Goal: Information Seeking & Learning: Learn about a topic

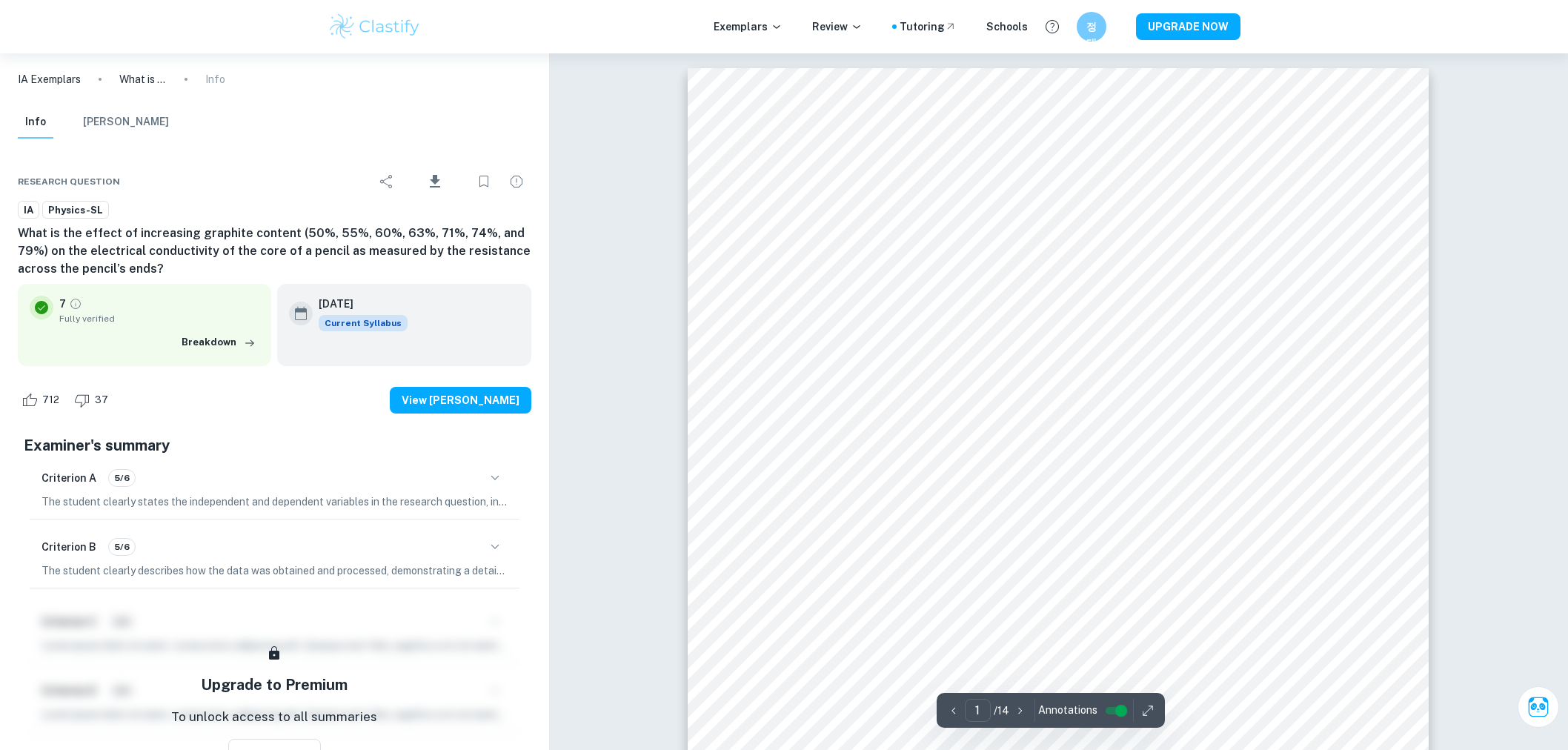
scroll to position [104, 0]
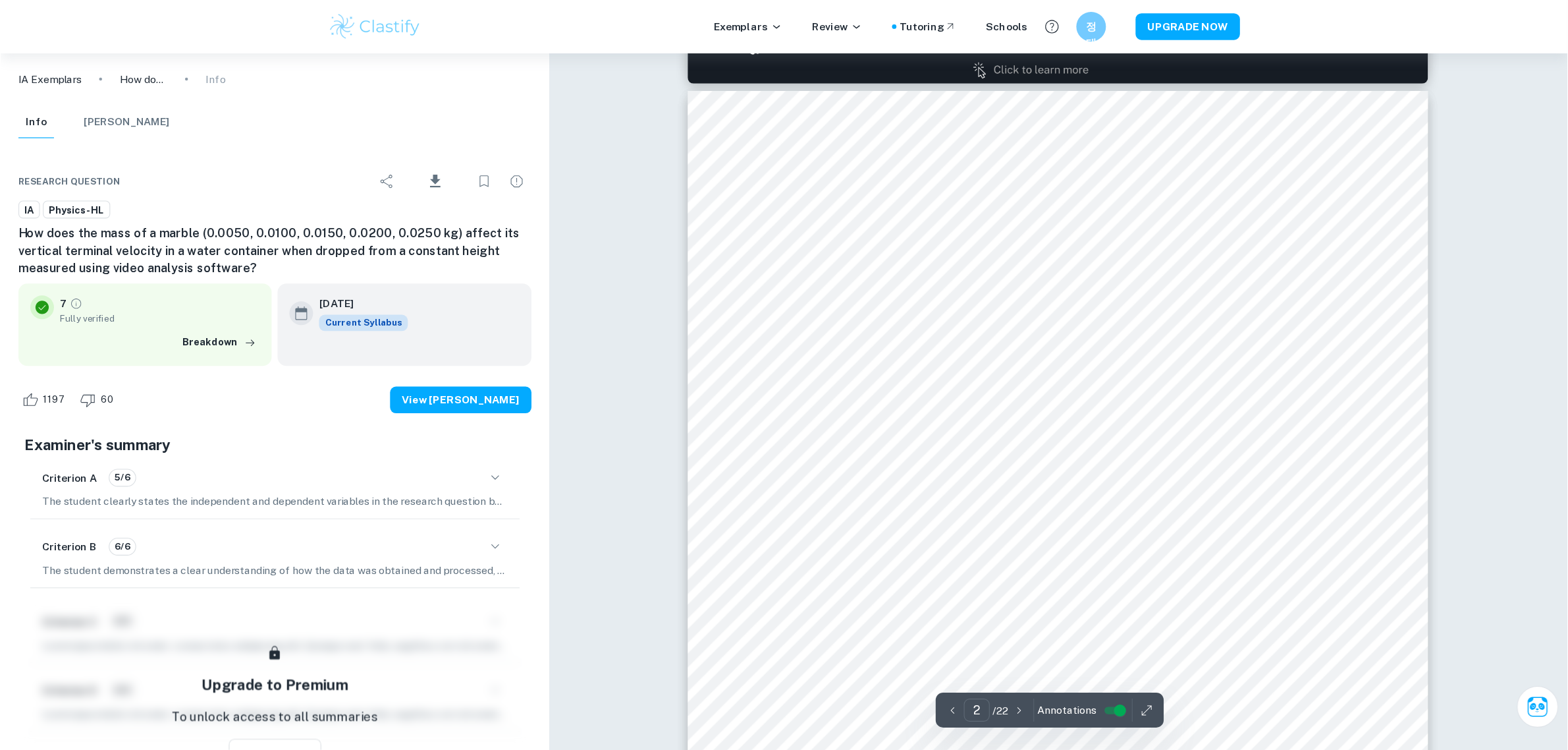
scroll to position [1021, 0]
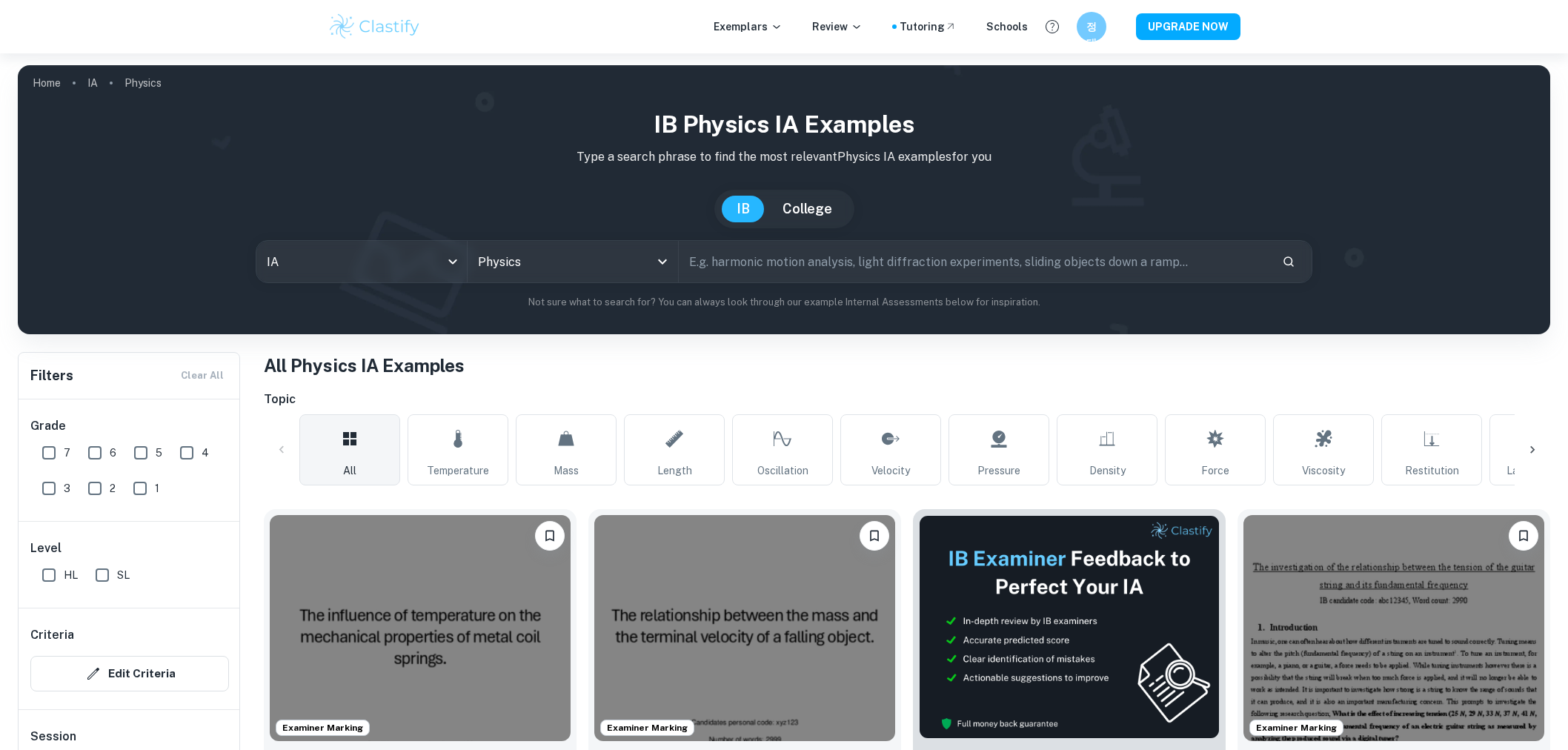
scroll to position [906, 0]
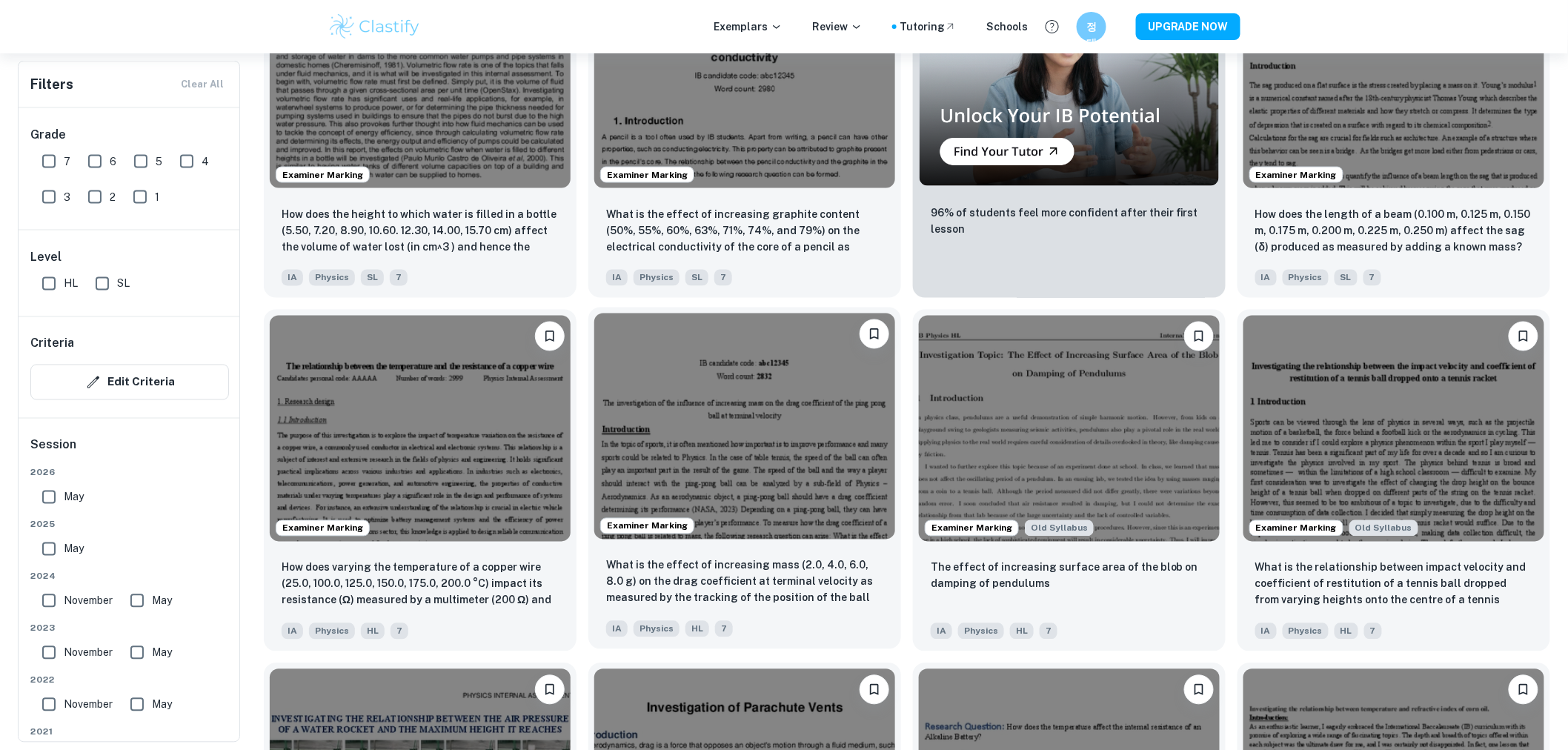
click at [854, 428] on img at bounding box center [745, 426] width 301 height 226
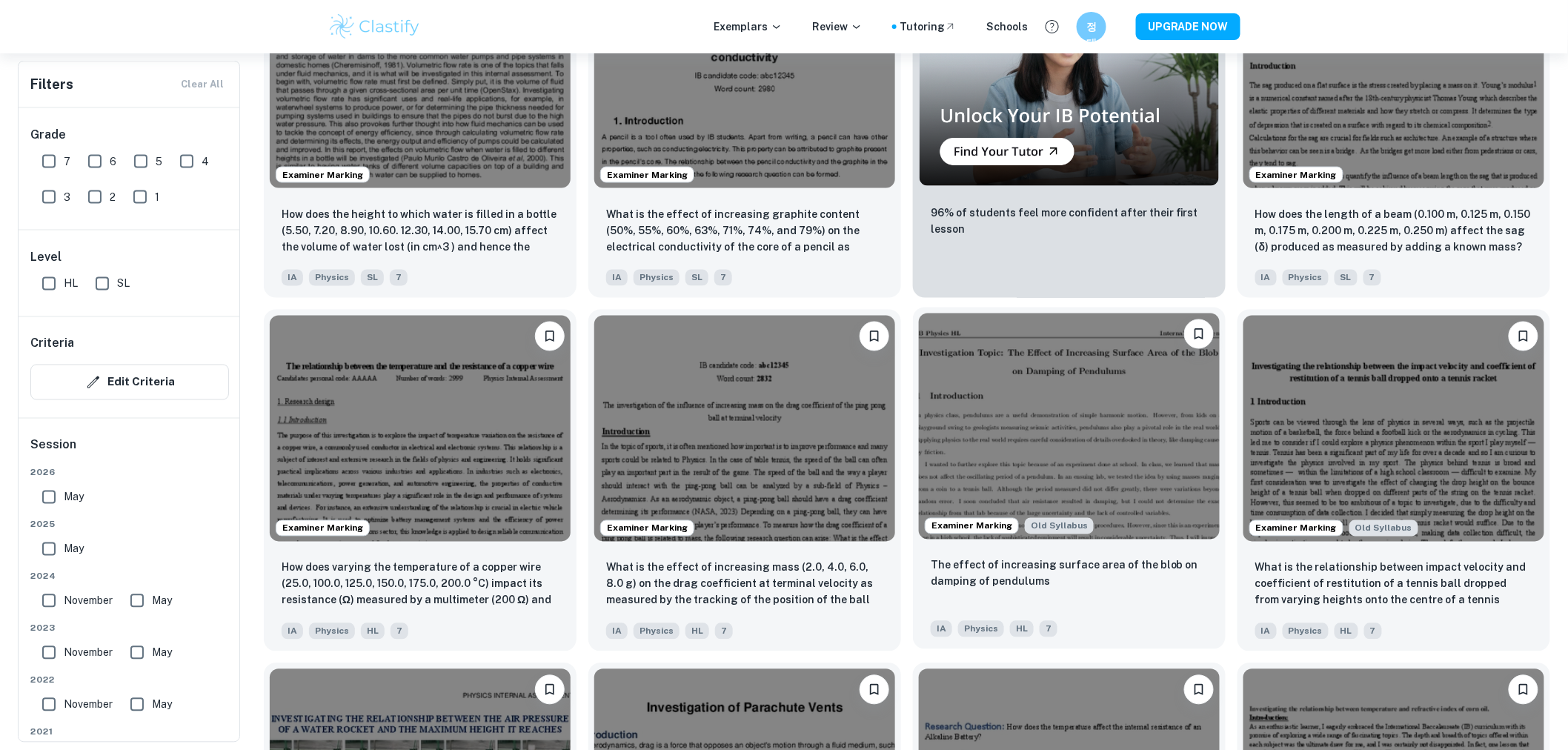
click at [967, 428] on img at bounding box center [1069, 426] width 301 height 226
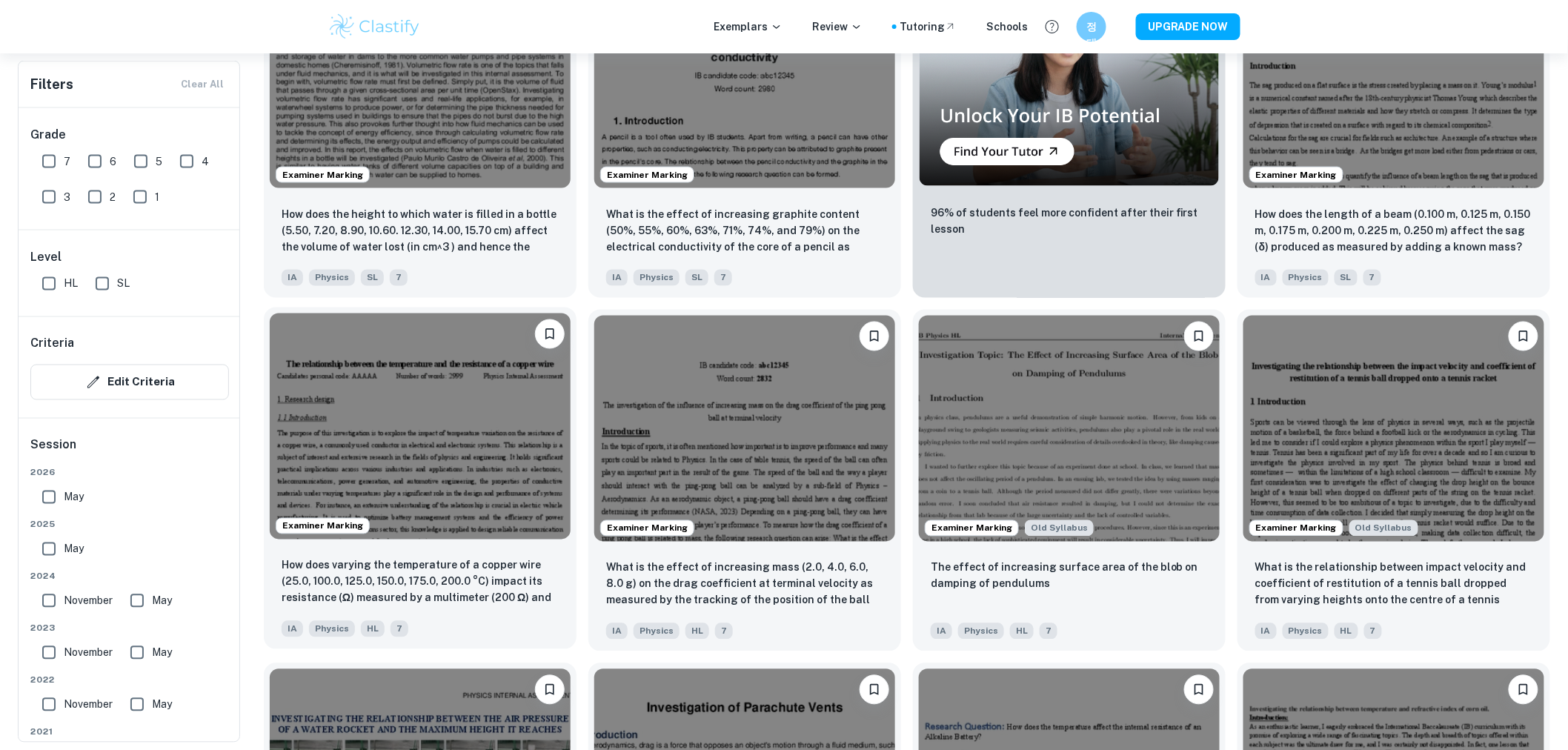
click at [426, 353] on img at bounding box center [419, 426] width 301 height 226
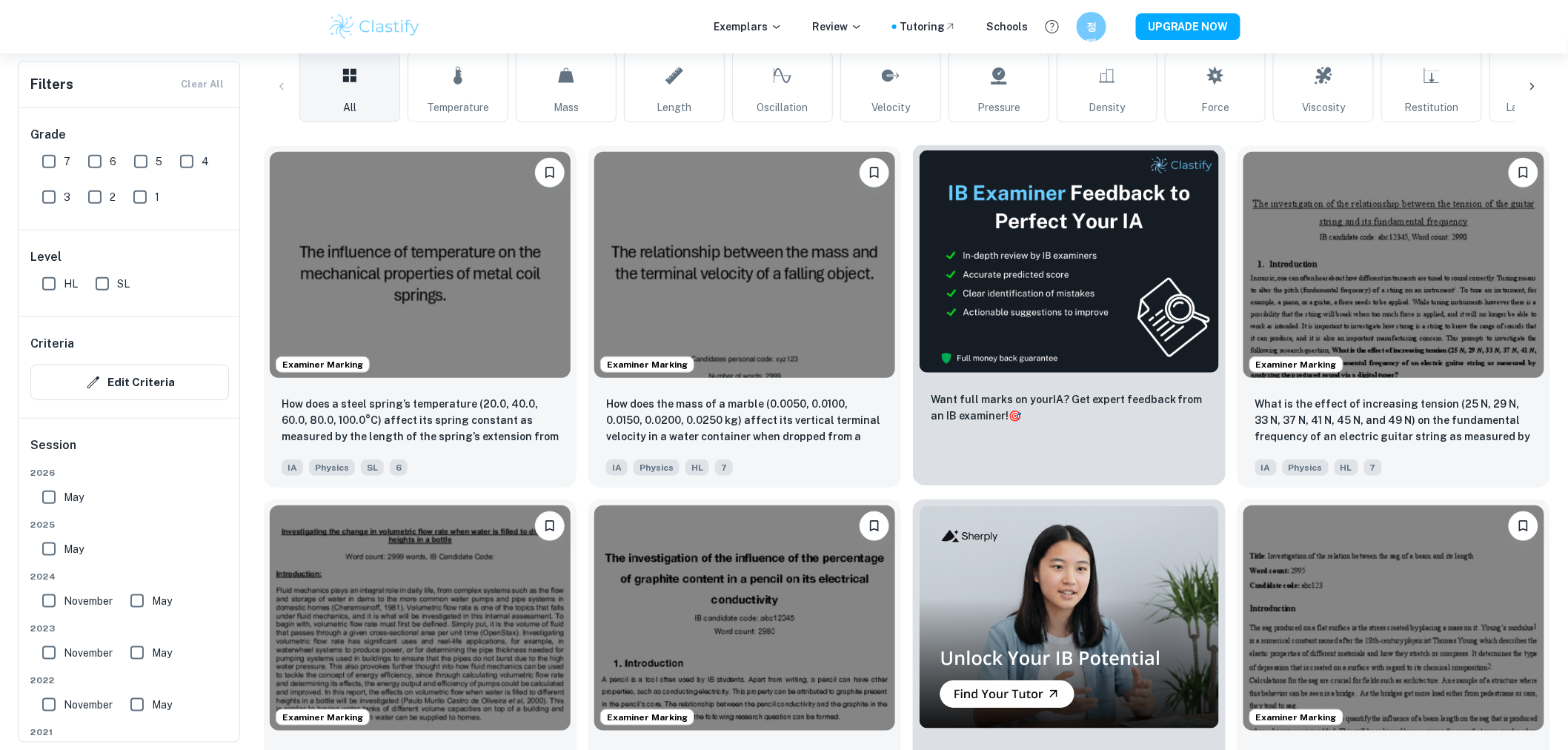
scroll to position [347, 0]
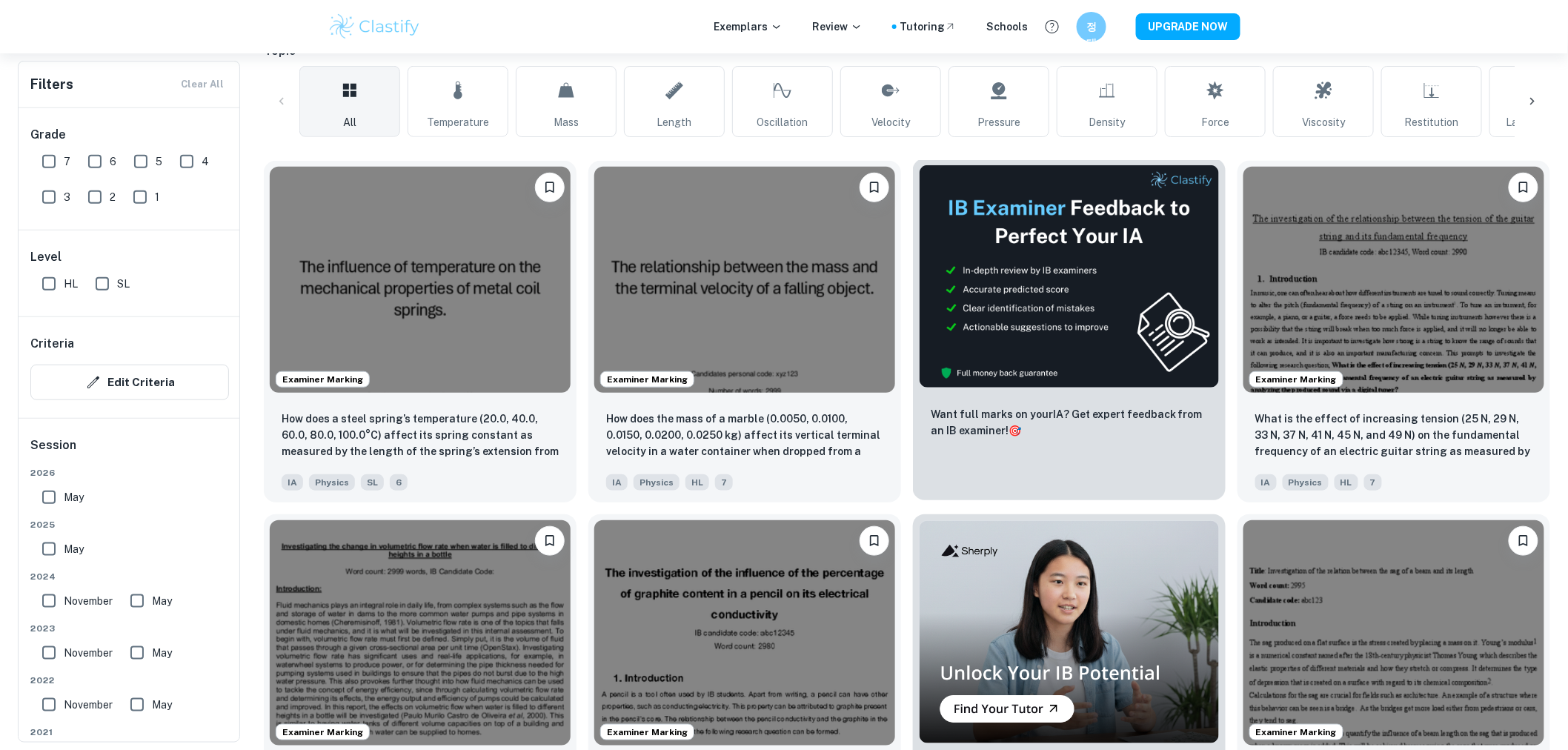
drag, startPoint x: 868, startPoint y: 305, endPoint x: 1068, endPoint y: 275, distance: 202.2
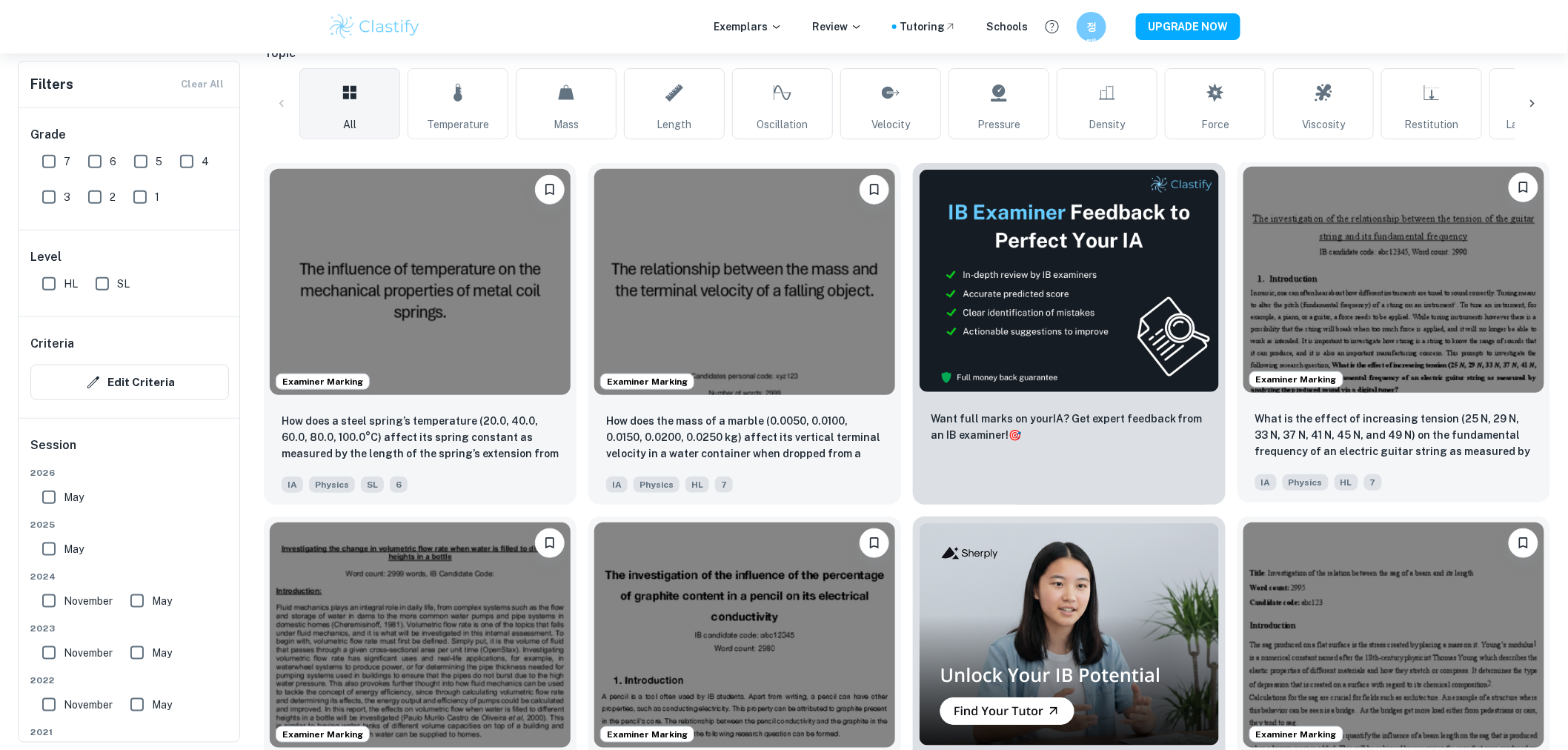
click at [1361, 332] on img at bounding box center [1393, 280] width 301 height 226
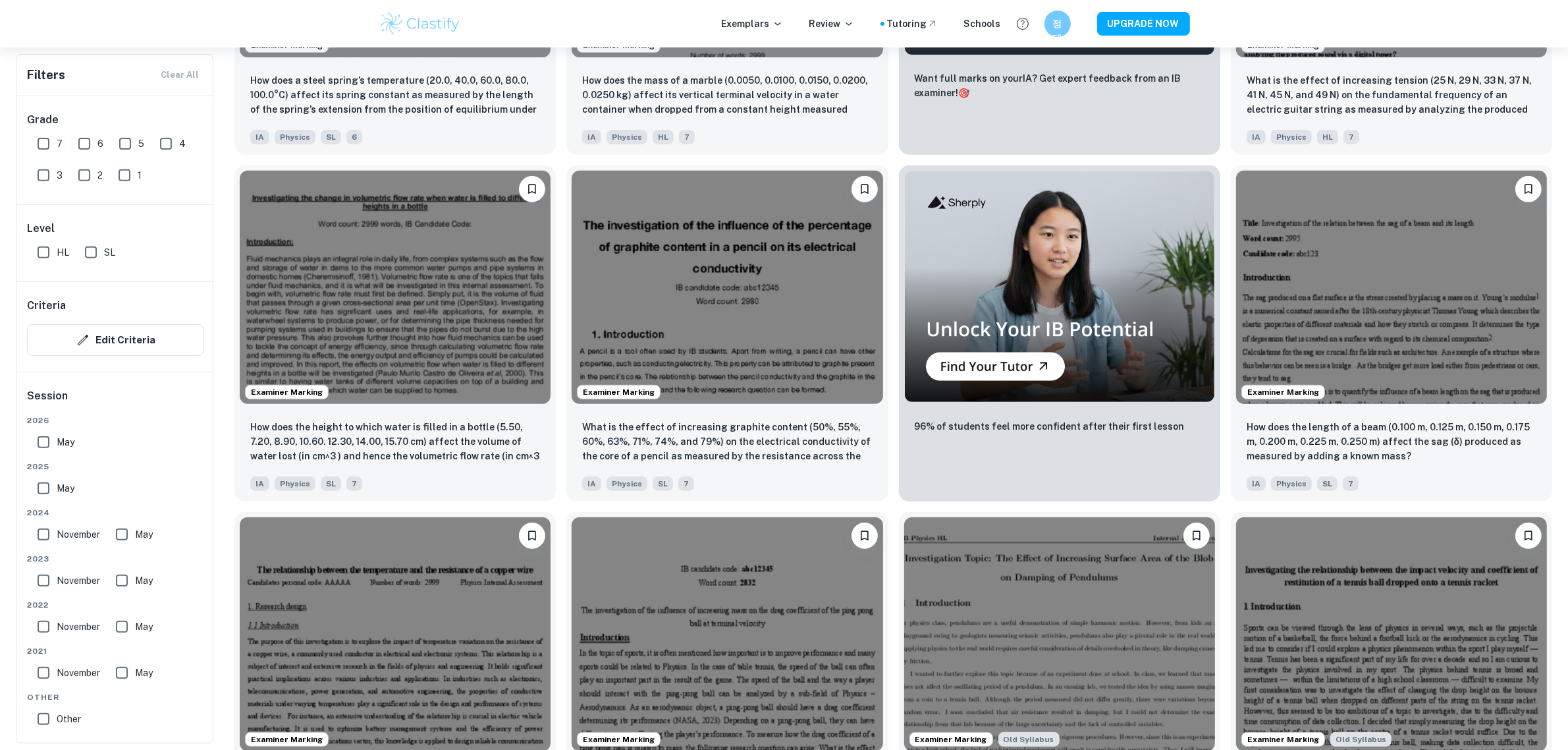
scroll to position [626, 0]
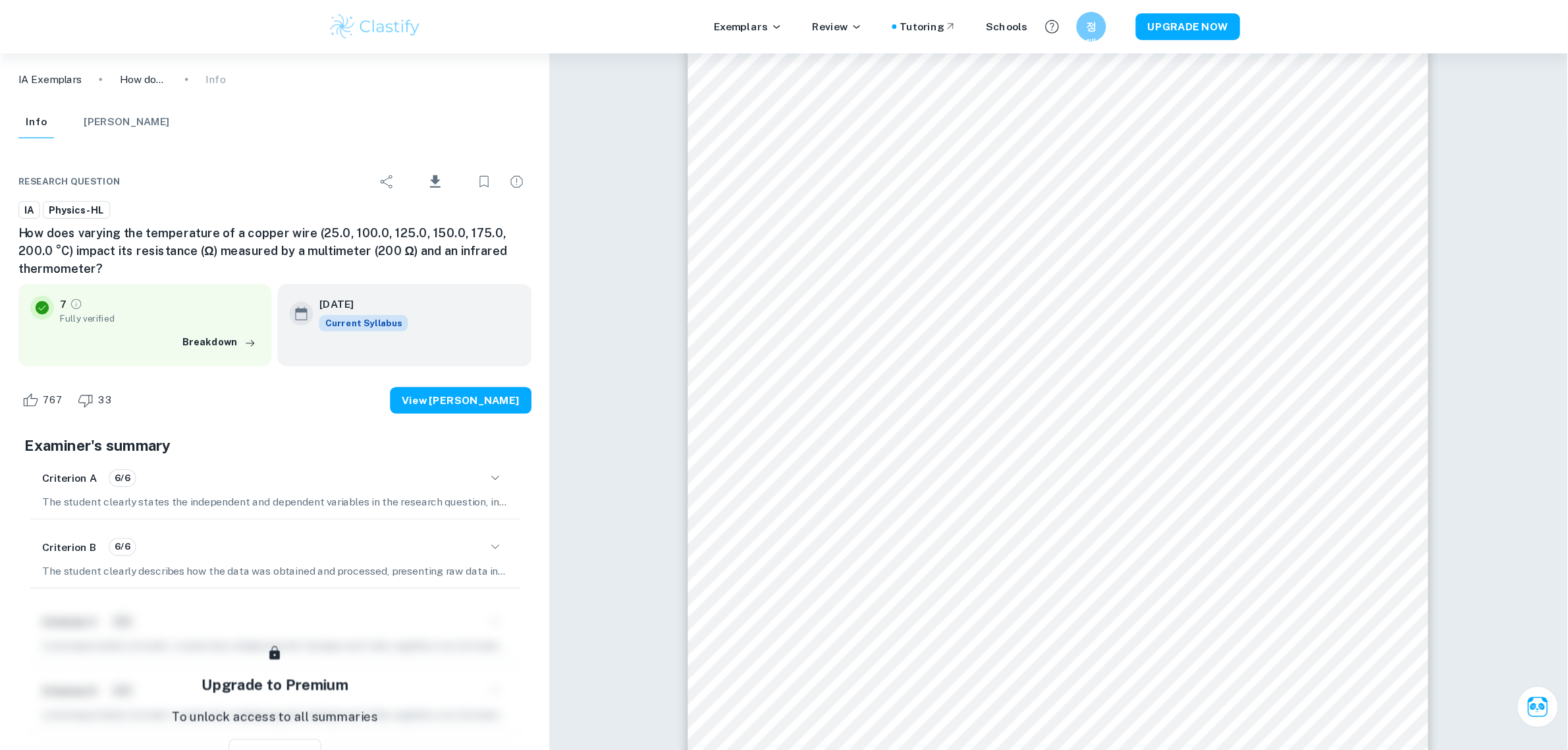
scroll to position [34, 0]
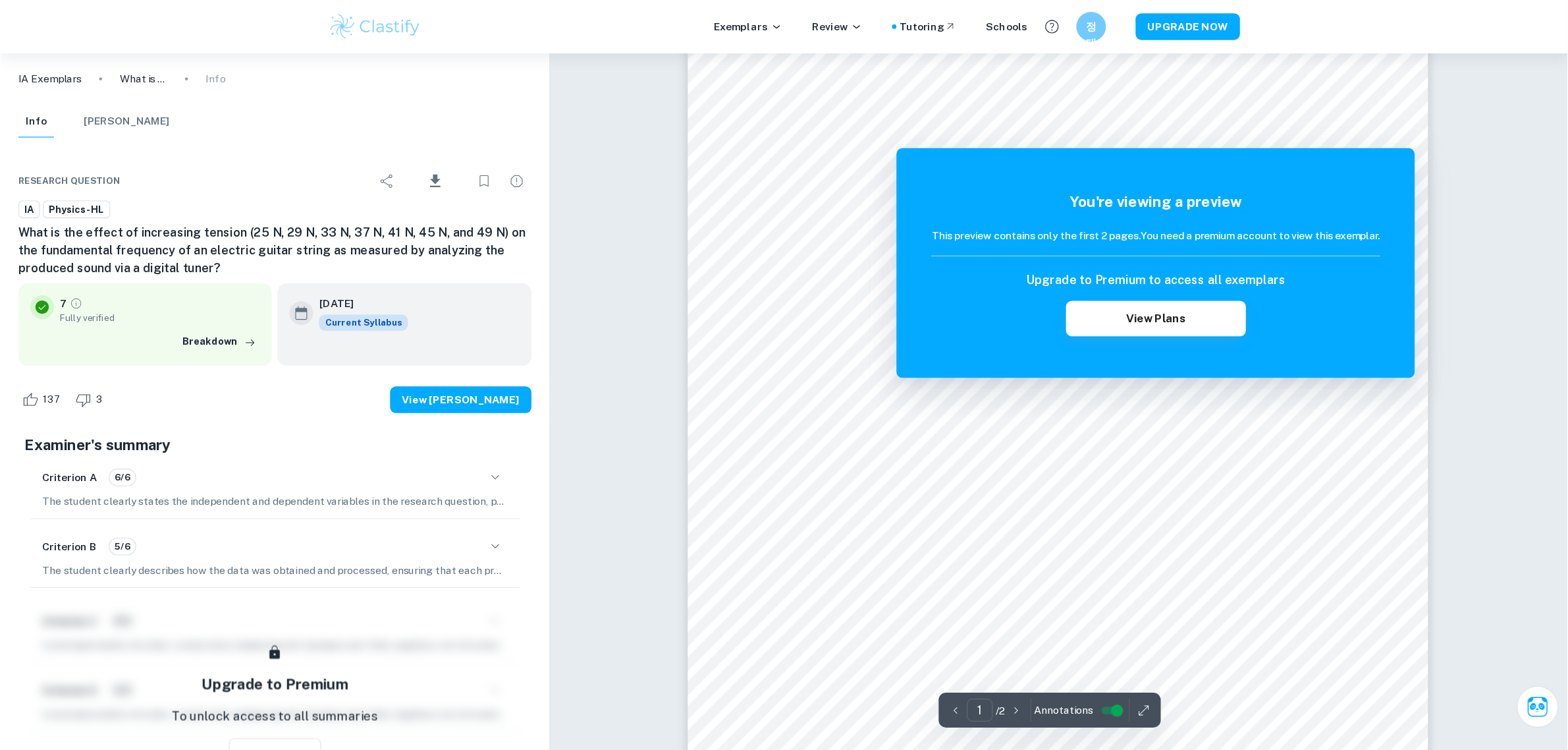
scroll to position [194, 0]
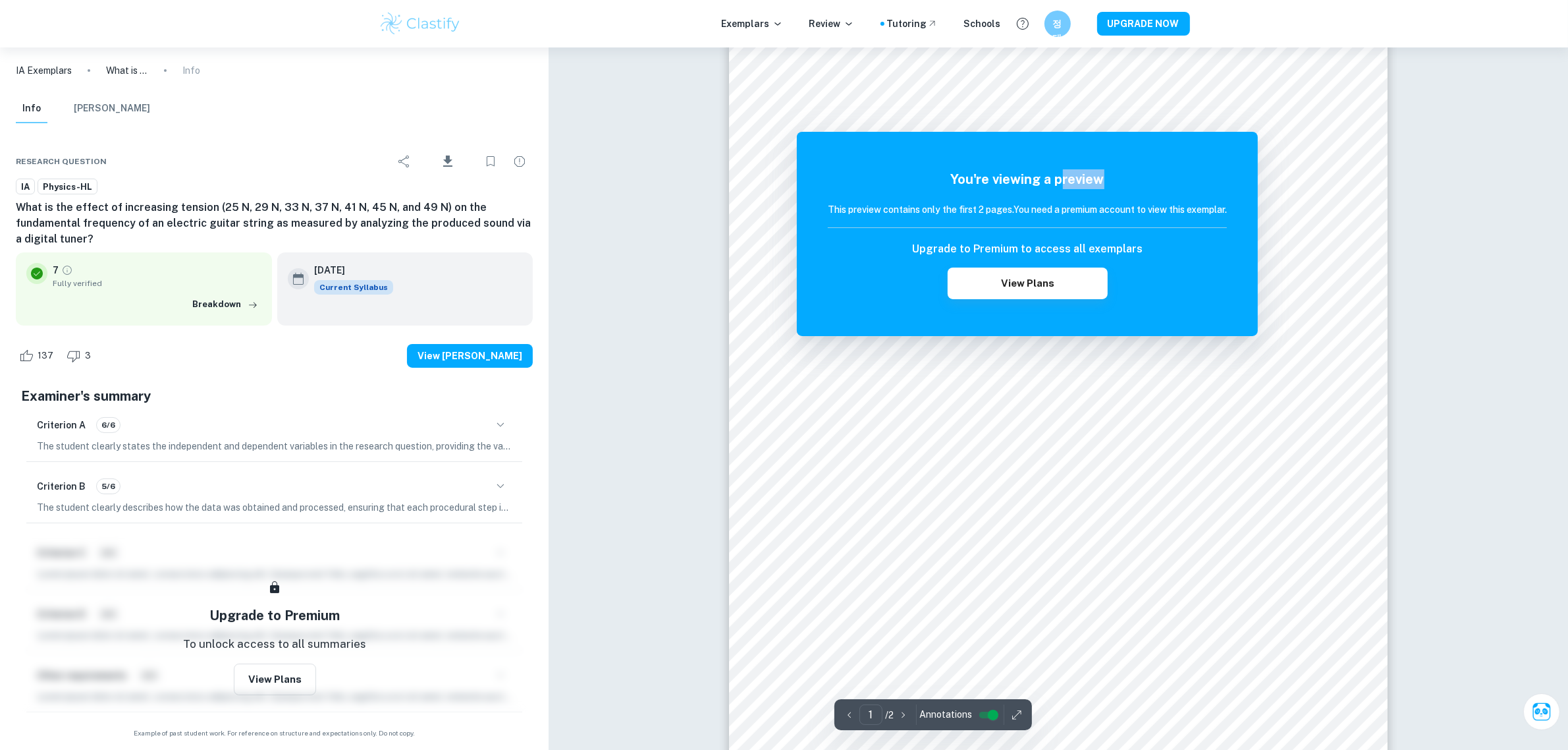
drag, startPoint x: 1062, startPoint y: 175, endPoint x: 1072, endPoint y: 225, distance: 51.0
click at [1072, 225] on div "You're viewing a preview This preview contains only the first 2 pages. You need…" at bounding box center [1028, 234] width 399 height 130
click at [1177, 180] on h5 "You're viewing a preview" at bounding box center [1028, 179] width 399 height 20
drag, startPoint x: 1207, startPoint y: 257, endPoint x: 1145, endPoint y: 242, distance: 63.8
click at [1146, 242] on div "You're viewing a preview This preview contains only the first 2 pages. You need…" at bounding box center [1028, 233] width 461 height 204
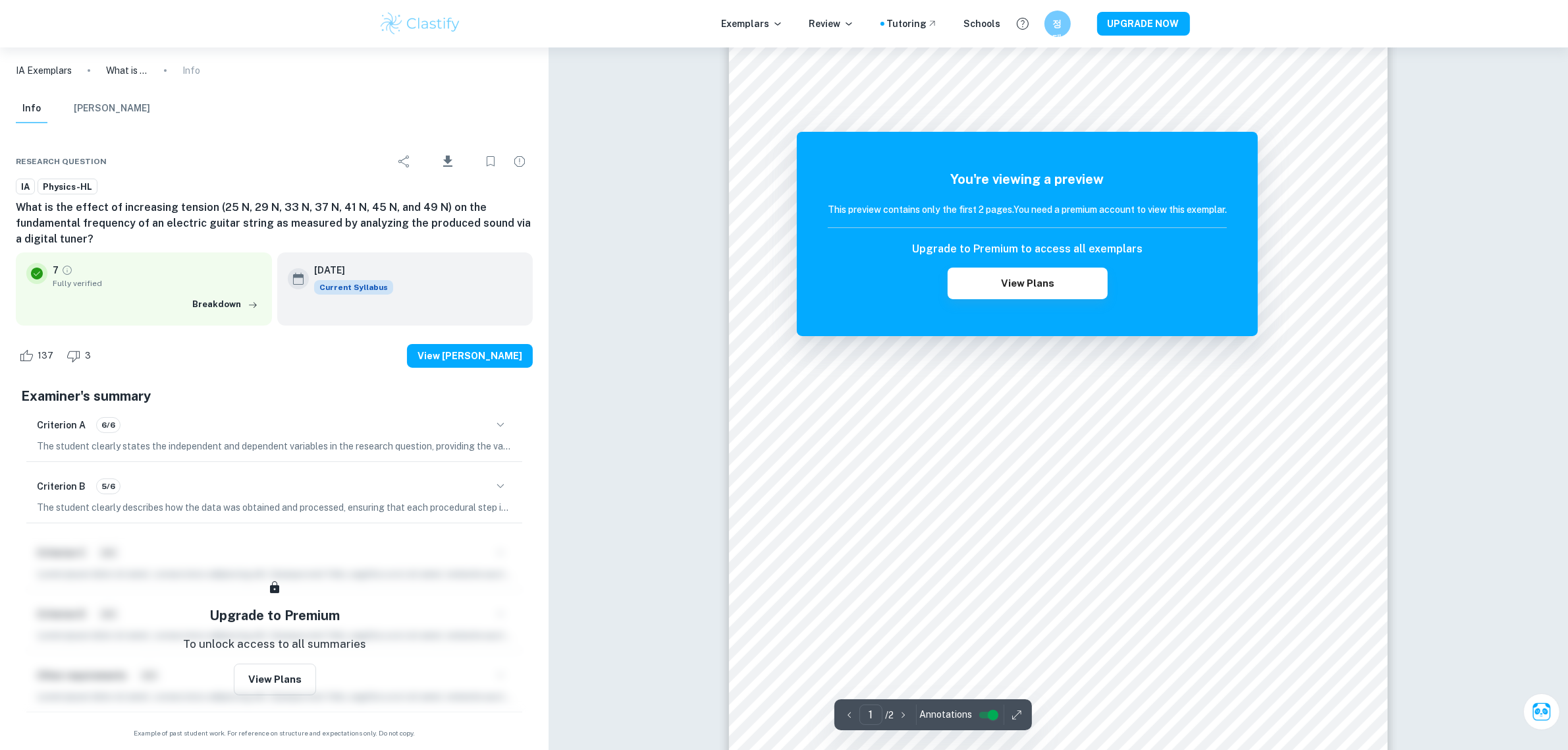
click at [1149, 241] on div "Upgrade to Premium to access all exemplars View Plans" at bounding box center [1028, 270] width 399 height 58
